Goal: Task Accomplishment & Management: Manage account settings

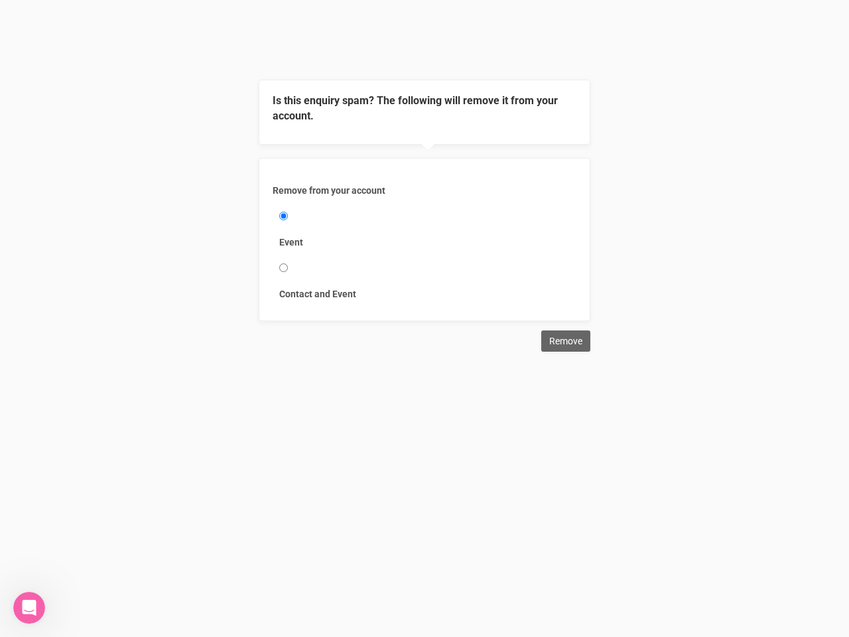
click at [424, 176] on div "Remove from your account Event Contact and Event" at bounding box center [425, 239] width 332 height 163
click at [424, 160] on div "Remove from your account Event Contact and Event" at bounding box center [425, 239] width 332 height 163
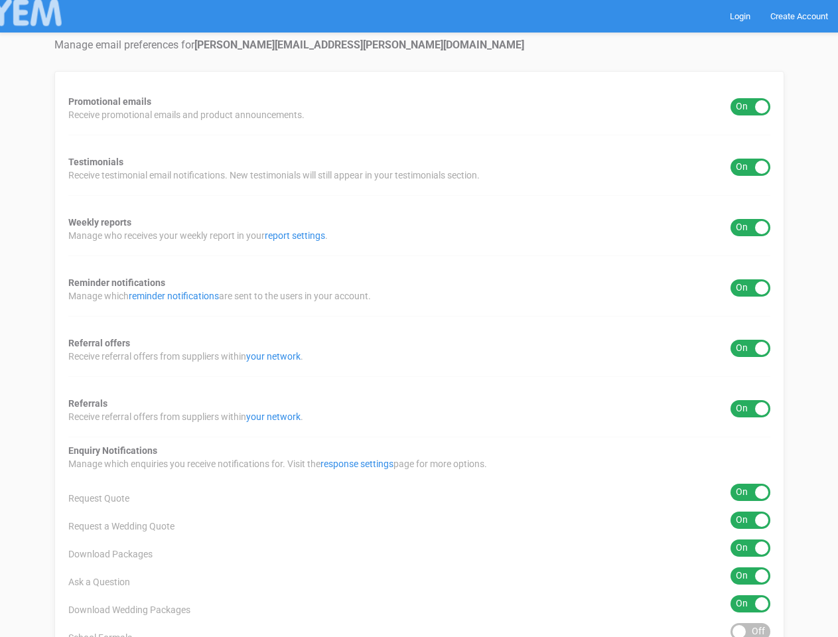
click at [418, 318] on div "Promotional emails ON OFF Receive promotional emails and product announcements.…" at bounding box center [418, 535] width 729 height 928
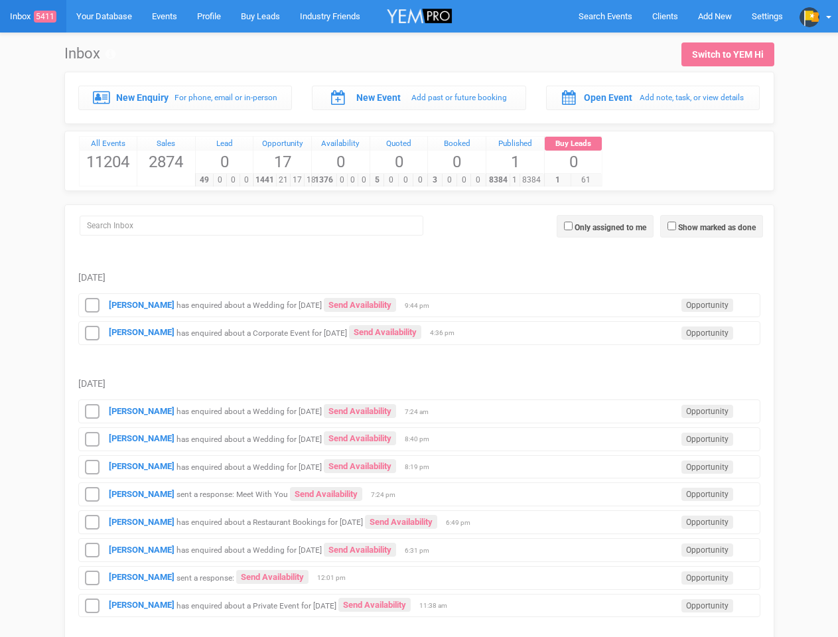
click at [418, 318] on td "Mitchell Hocking has enquired about a Corporate Event for 6th November 2025 Sen…" at bounding box center [419, 331] width 682 height 28
